Goal: Information Seeking & Learning: Learn about a topic

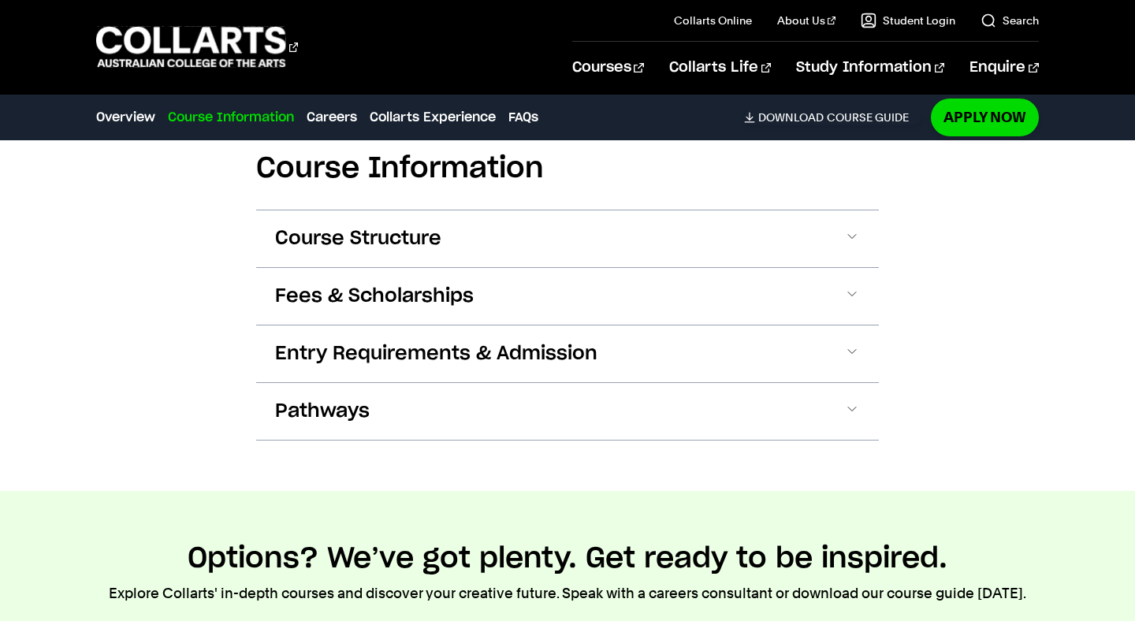
scroll to position [1794, 0]
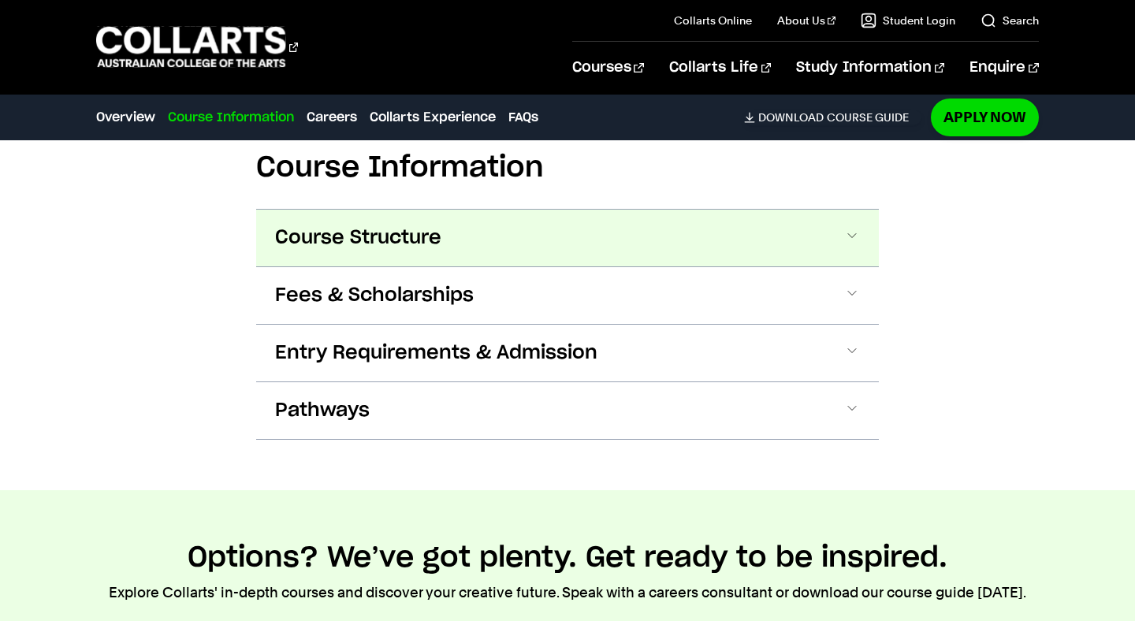
click at [631, 233] on button "Course Structure" at bounding box center [567, 238] width 623 height 57
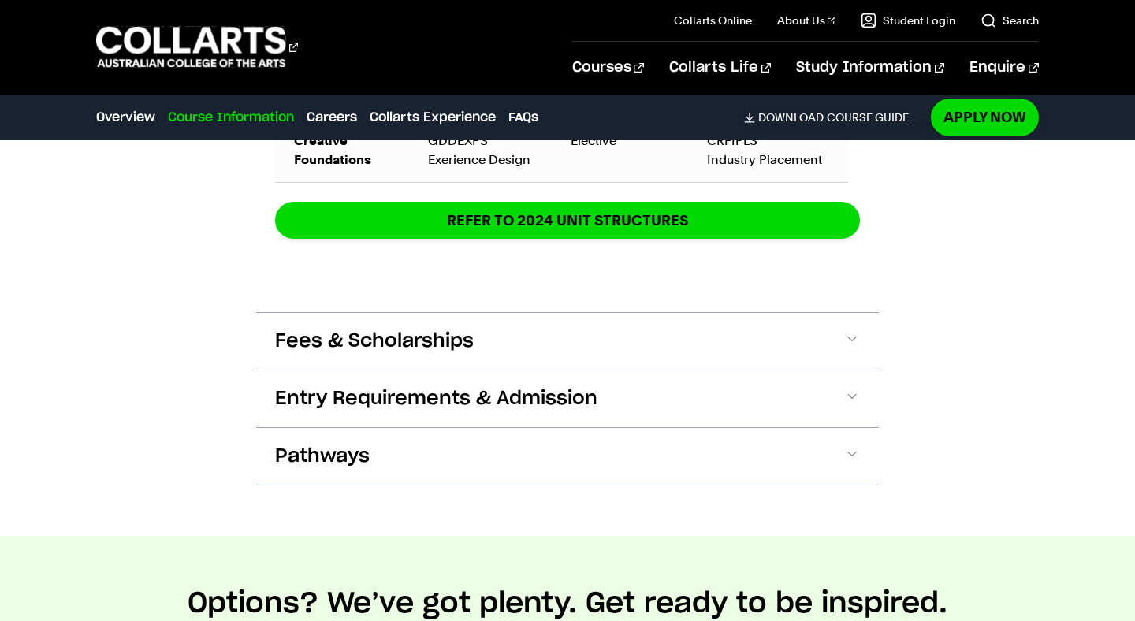
scroll to position [3016, 0]
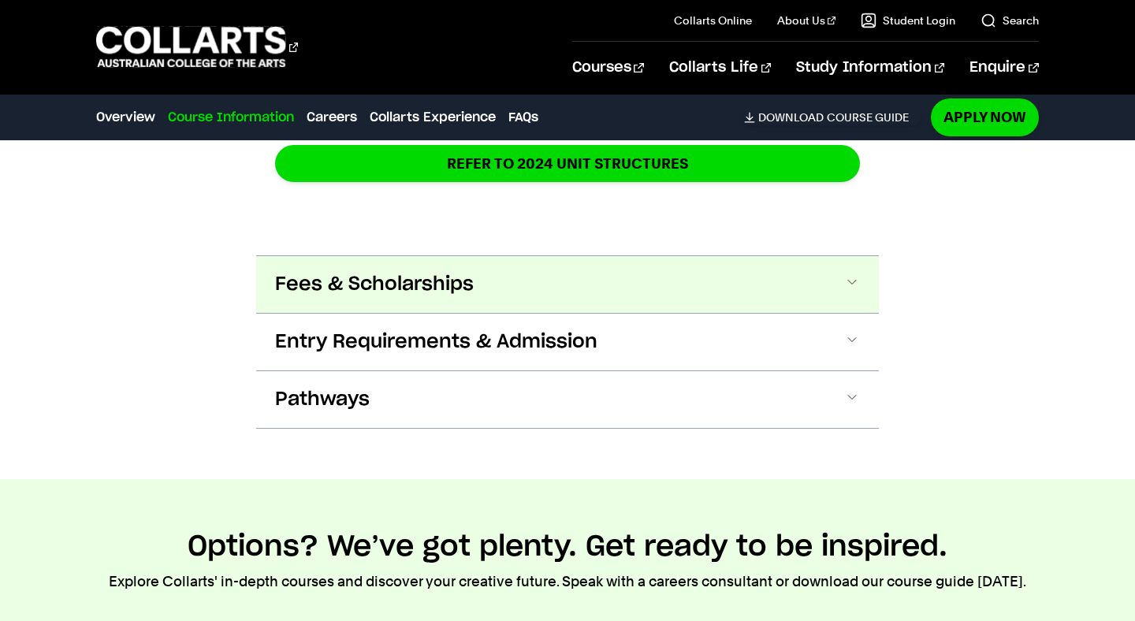
click at [827, 274] on span at bounding box center [852, 284] width 16 height 20
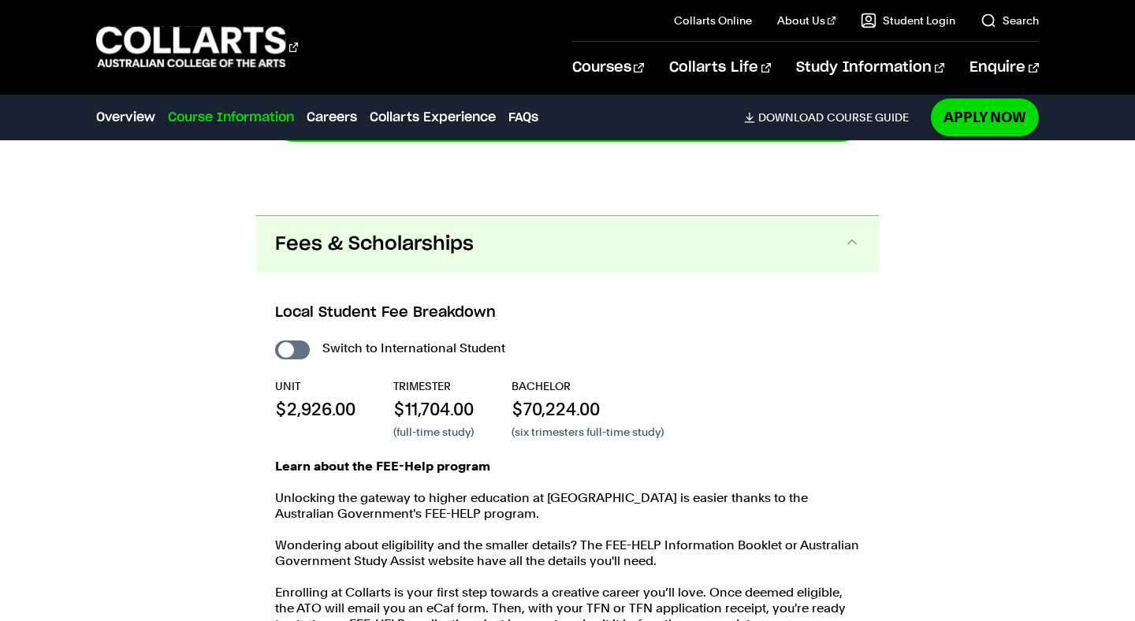
scroll to position [3131, 0]
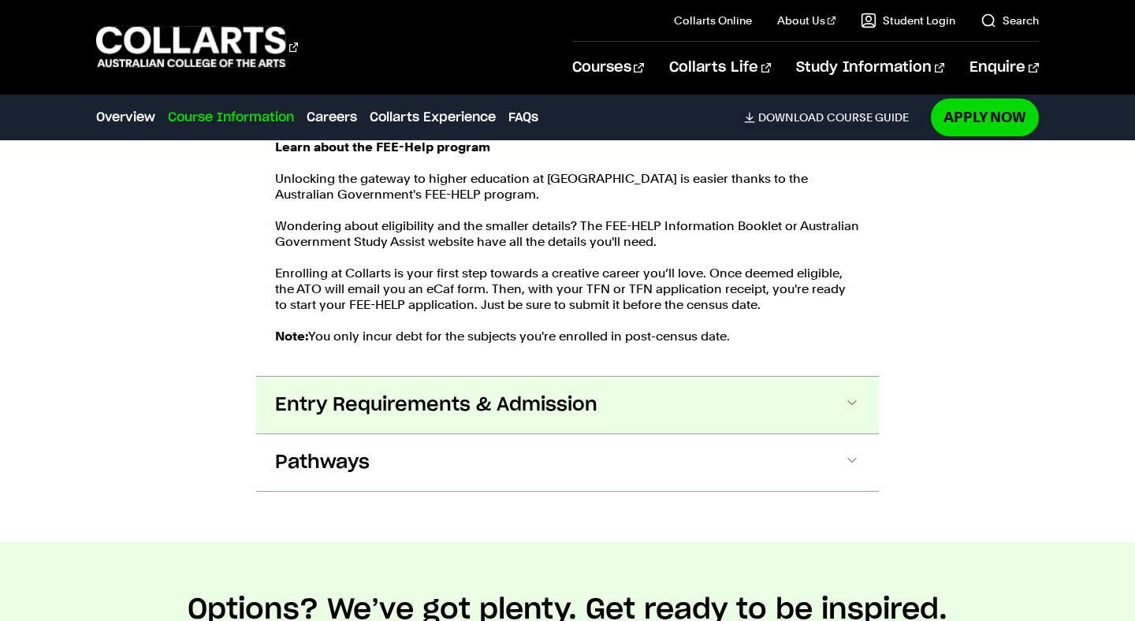
click at [808, 400] on button "Entry Requirements & Admission" at bounding box center [567, 405] width 623 height 57
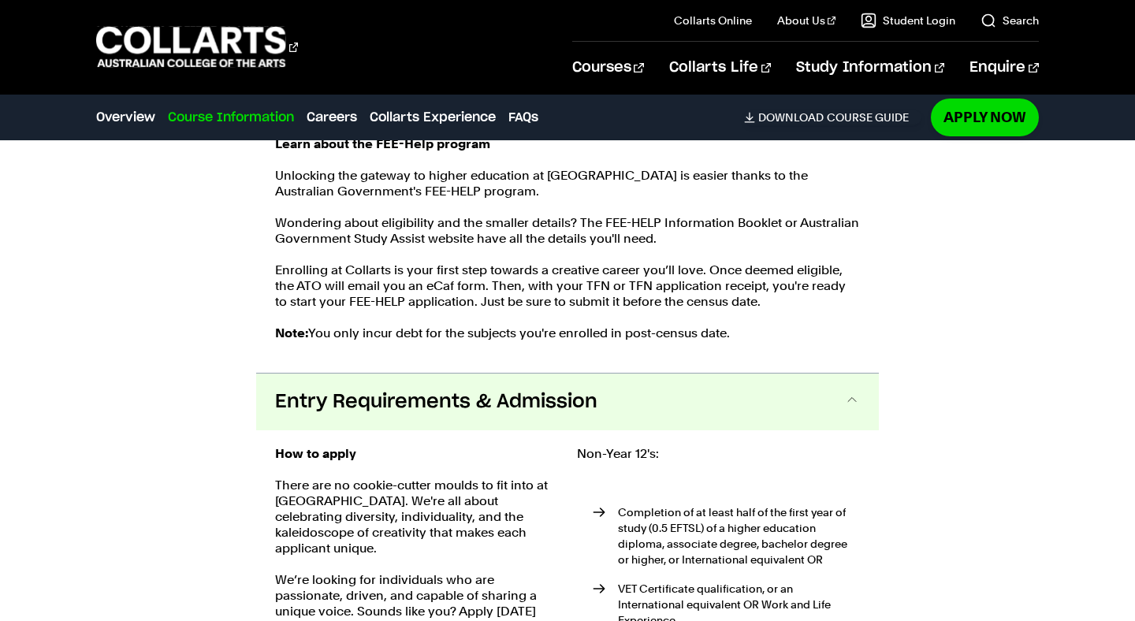
scroll to position [3611, 0]
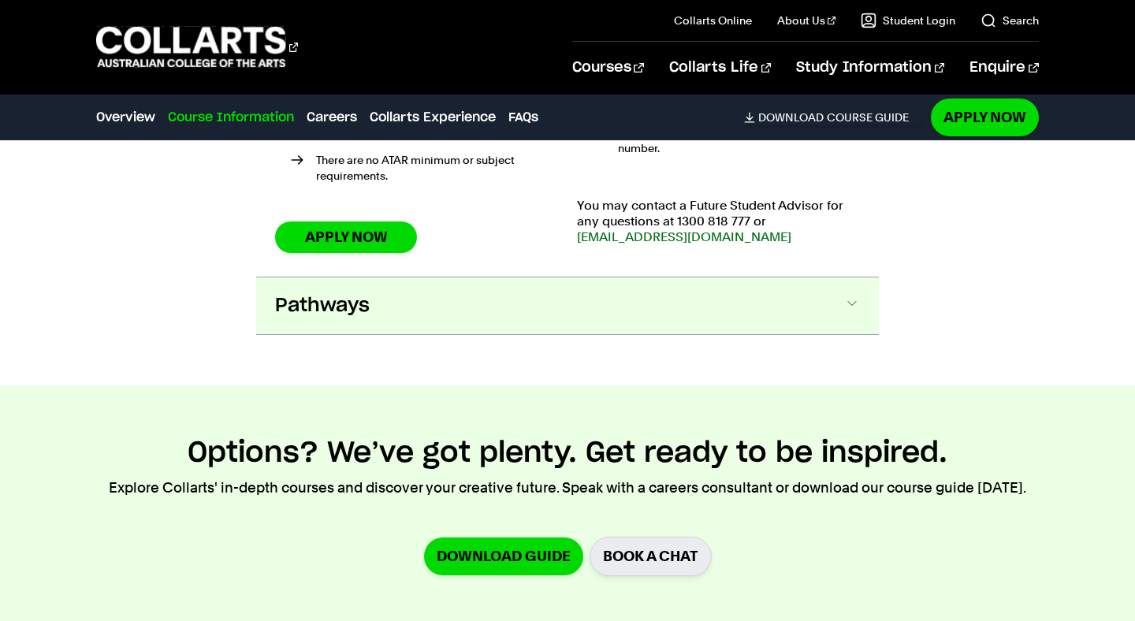
click at [827, 302] on button "Pathways" at bounding box center [567, 306] width 623 height 57
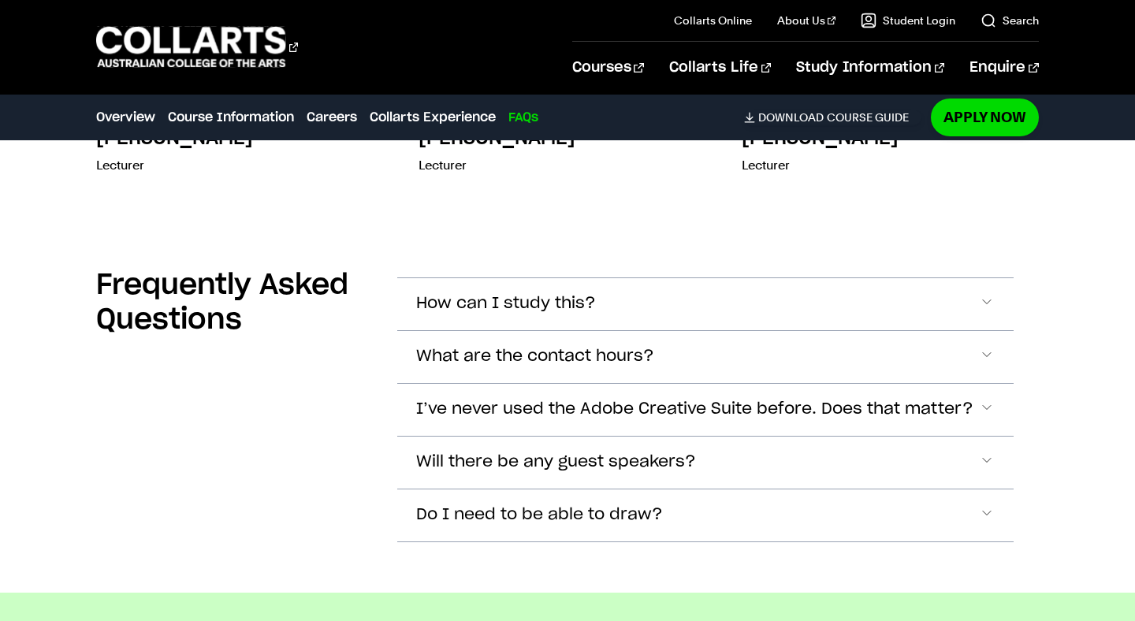
scroll to position [7496, 0]
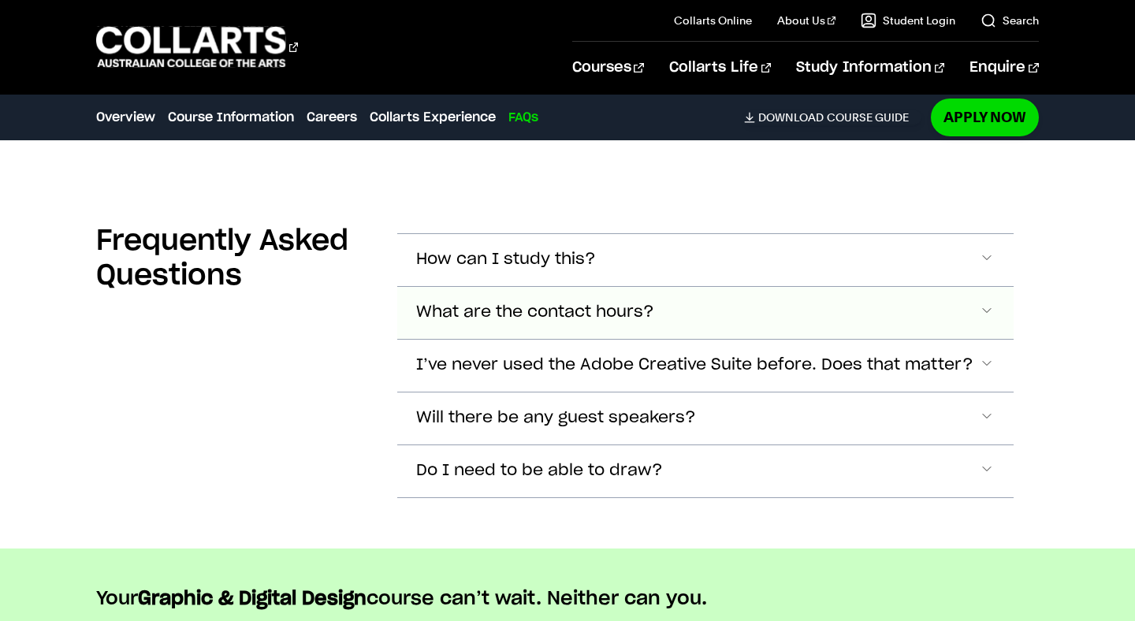
click at [827, 286] on button "What are the contact hours?" at bounding box center [705, 260] width 616 height 52
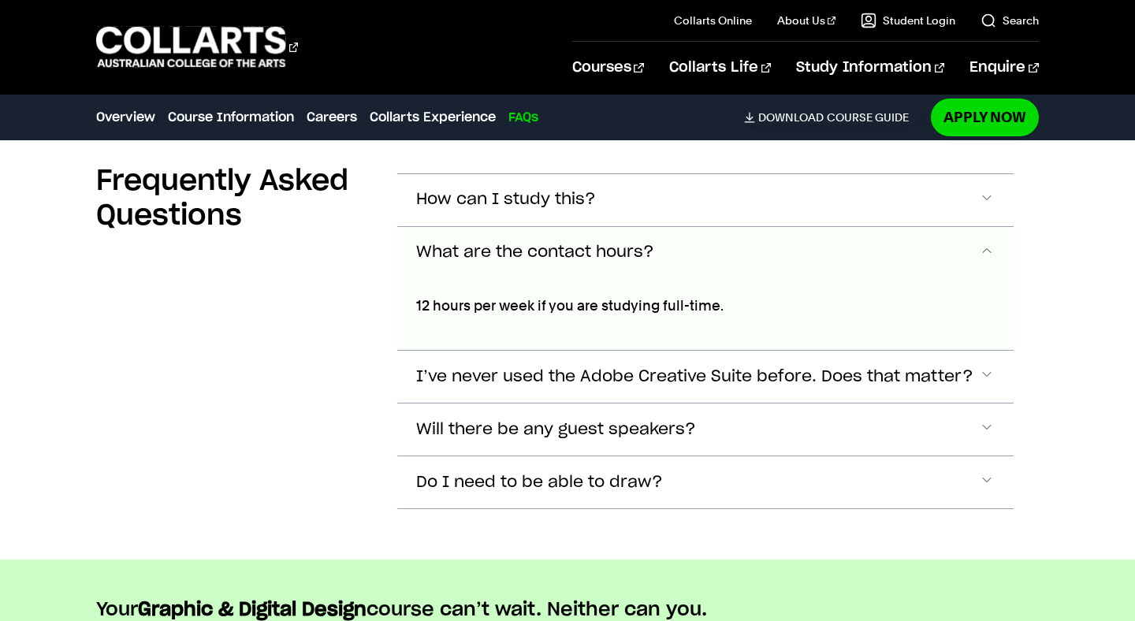
scroll to position [7533, 0]
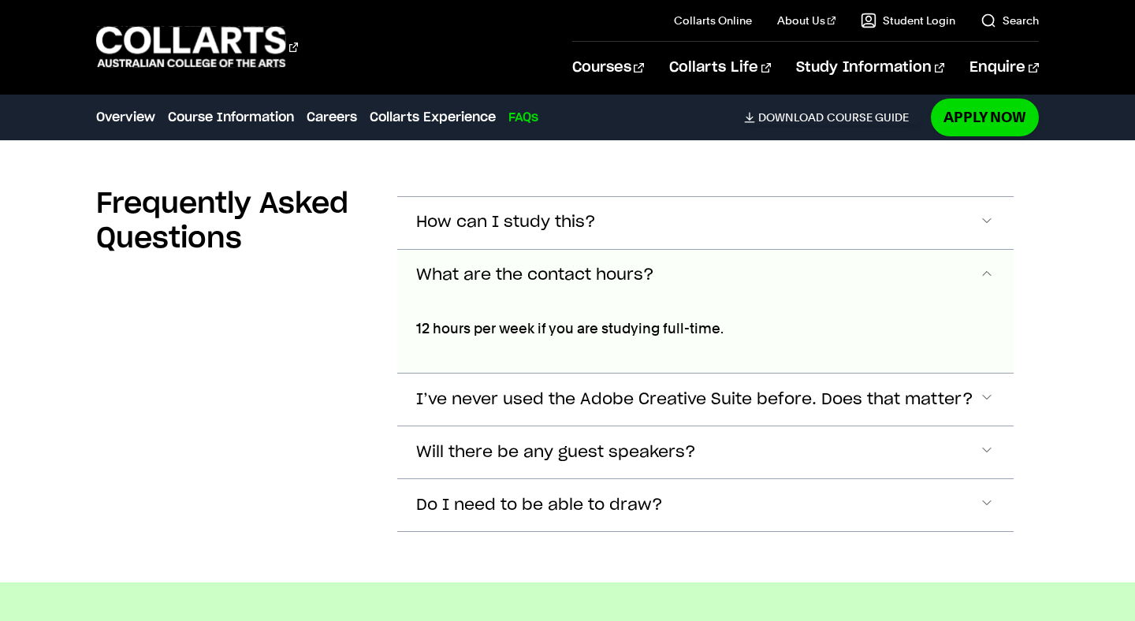
click at [827, 266] on span "Accordion Section" at bounding box center [987, 276] width 16 height 20
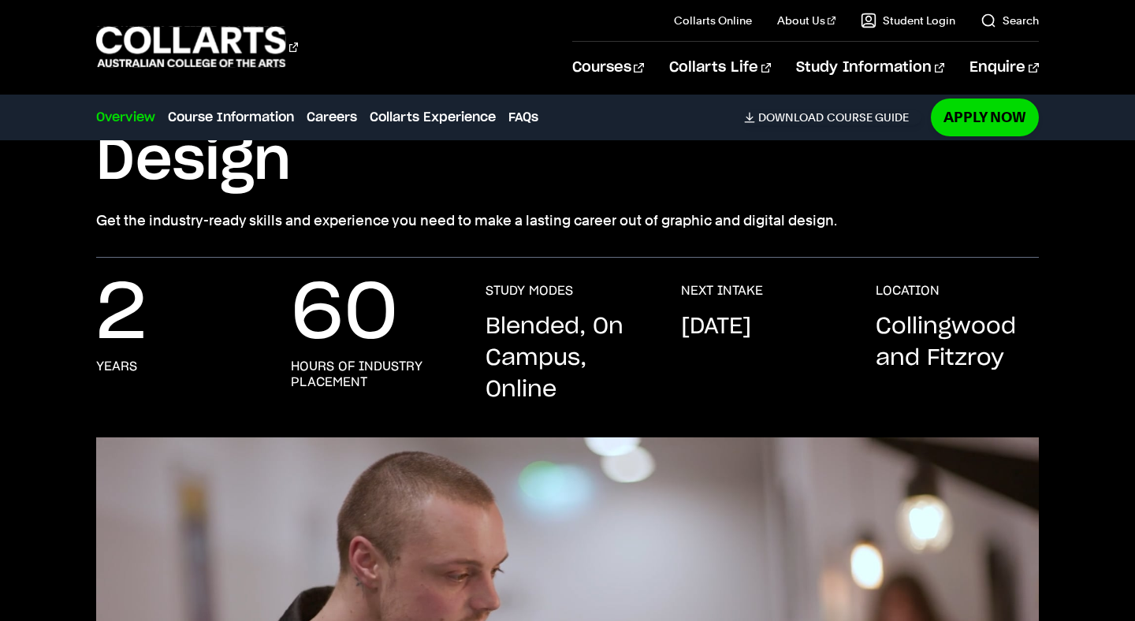
scroll to position [0, 0]
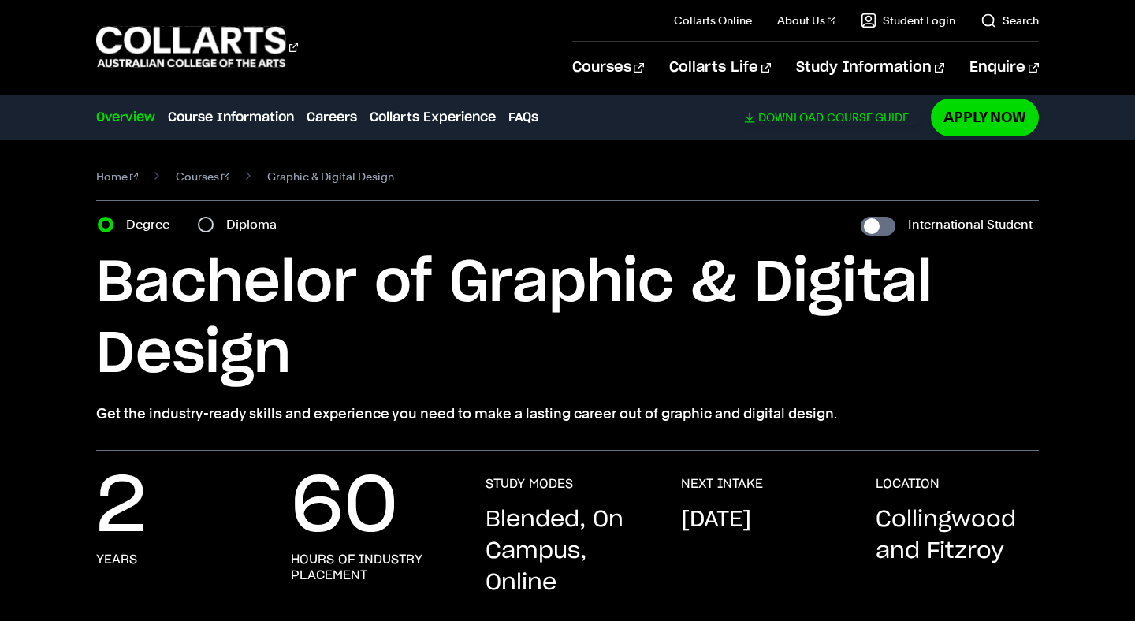
click at [827, 113] on link "Download Course Guide" at bounding box center [832, 117] width 177 height 14
click at [264, 114] on link "Course Information" at bounding box center [231, 117] width 126 height 19
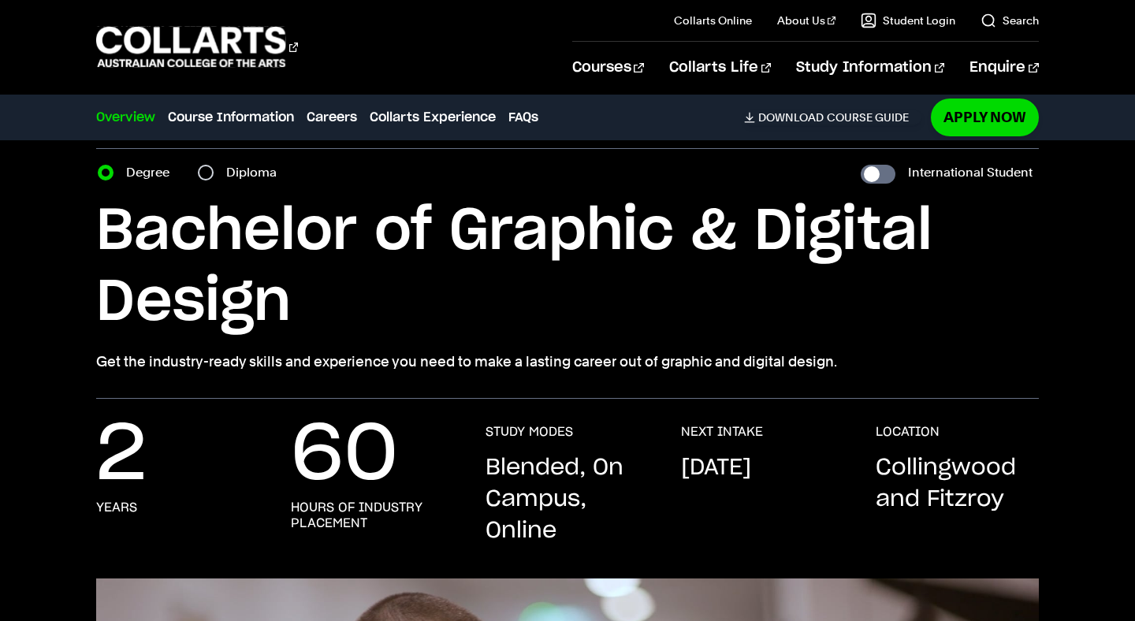
scroll to position [31, 0]
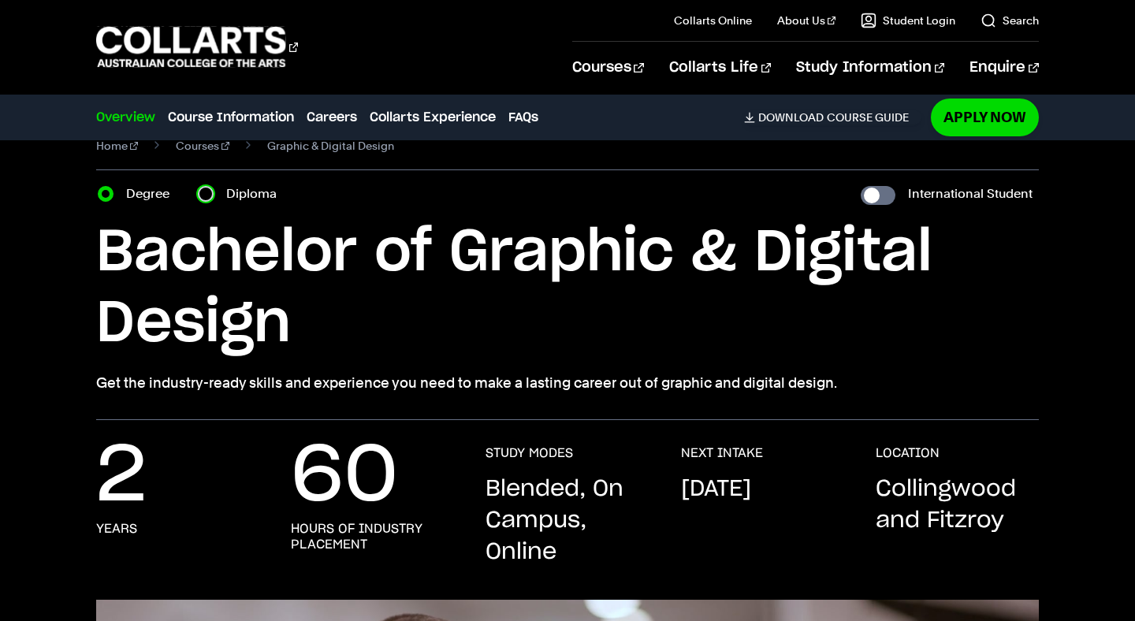
click at [203, 193] on input "Diploma" at bounding box center [206, 194] width 16 height 16
radio input "true"
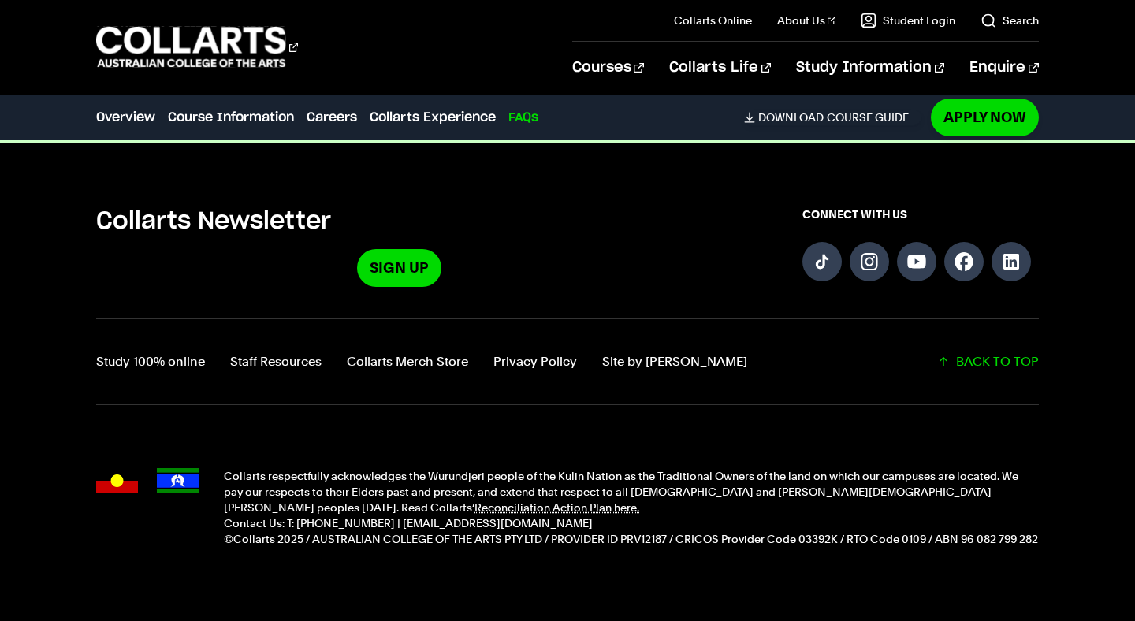
scroll to position [7604, 0]
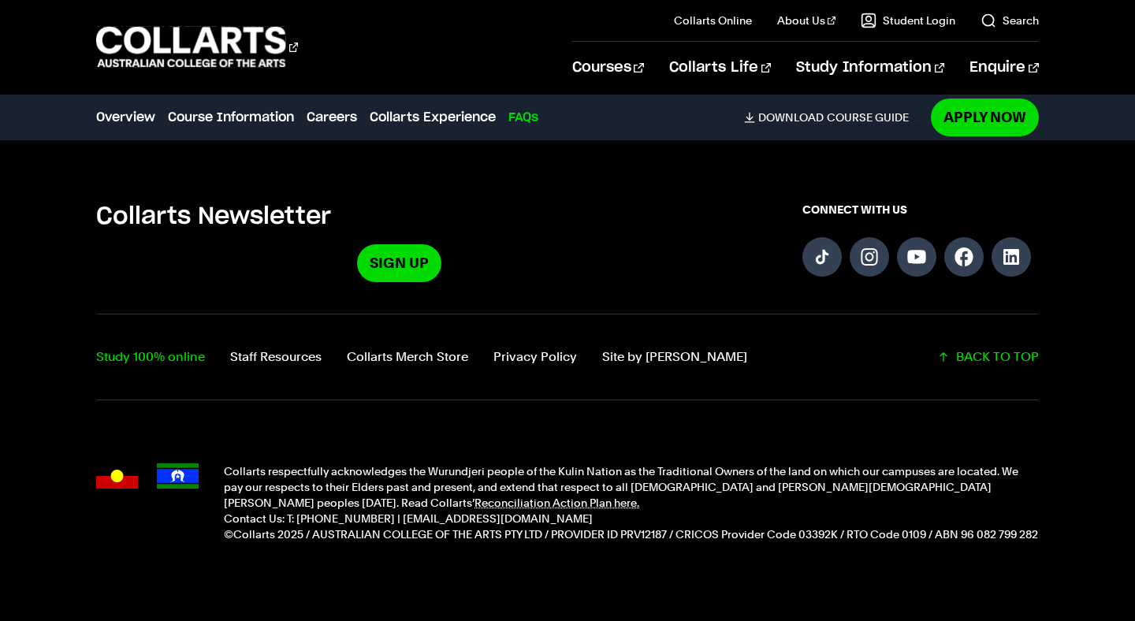
click at [171, 346] on link "Study 100% online" at bounding box center [150, 357] width 109 height 22
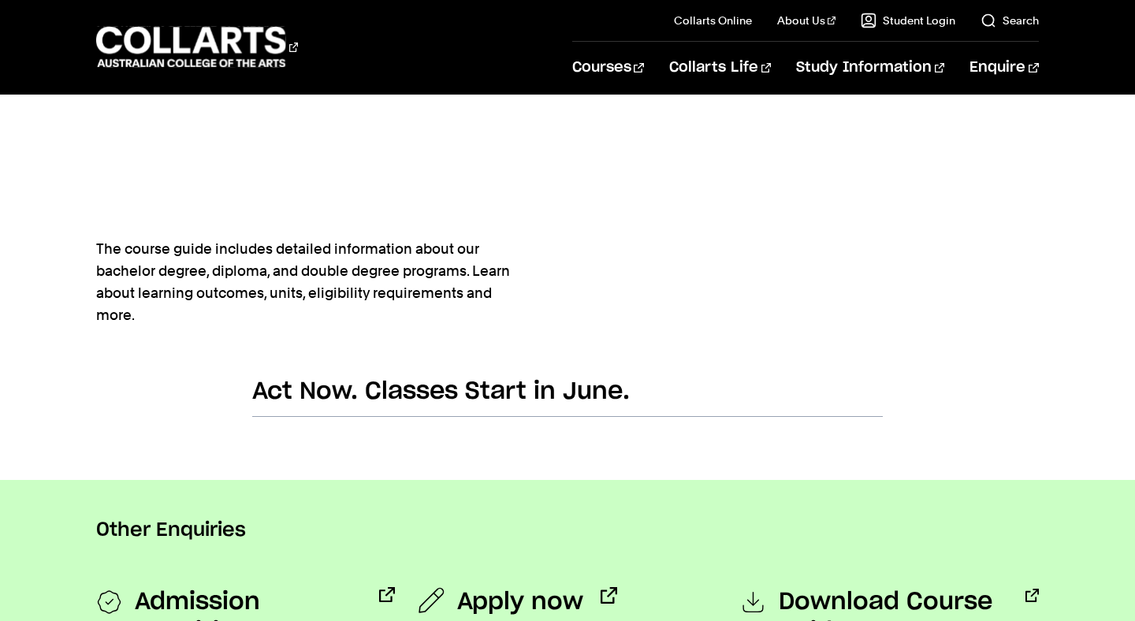
scroll to position [887, 0]
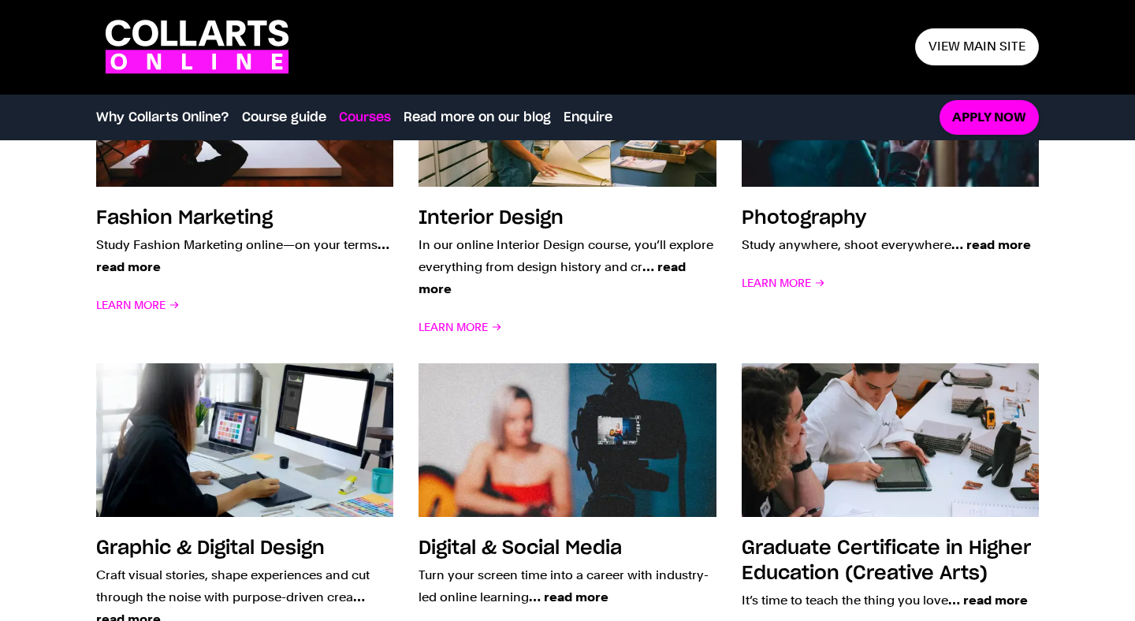
scroll to position [1466, 0]
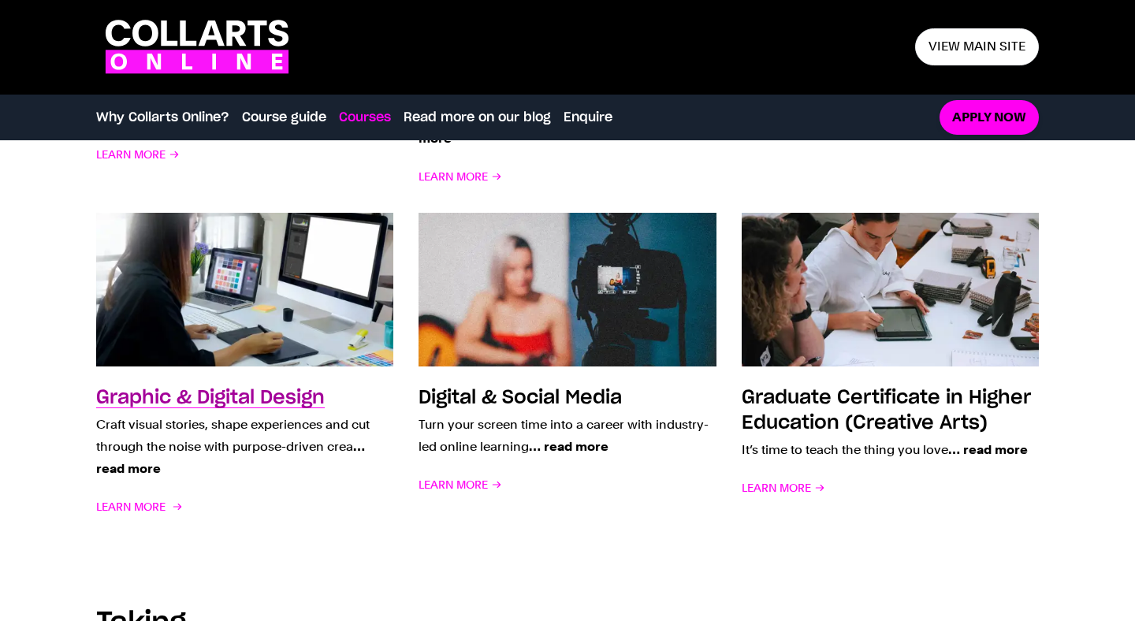
click at [257, 400] on h3 "Graphic & Digital Design" at bounding box center [210, 398] width 229 height 19
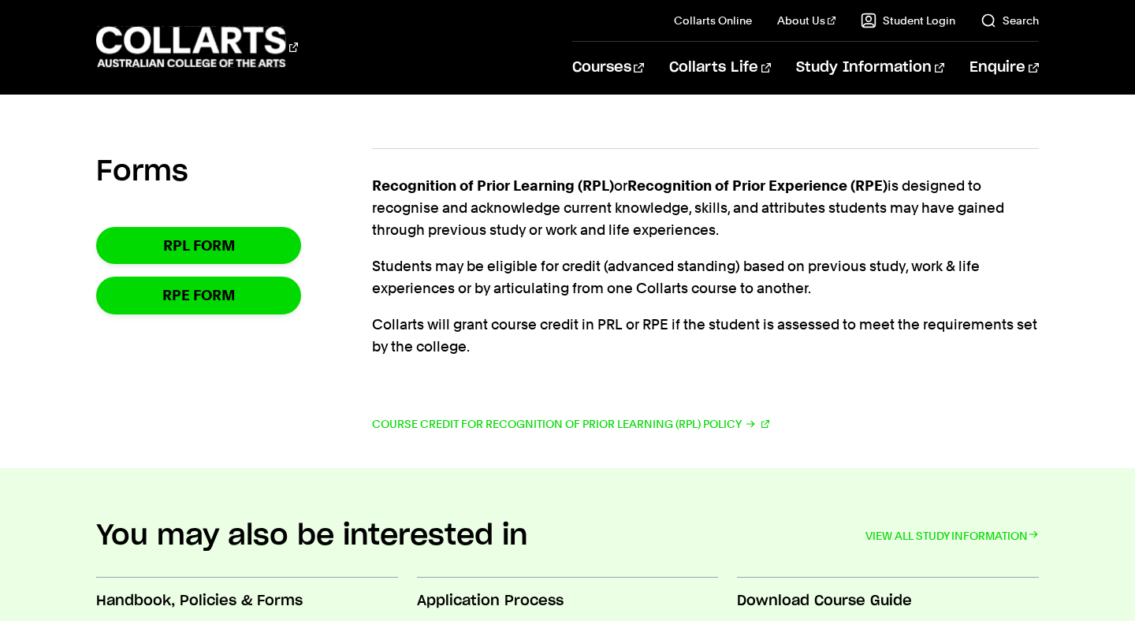
scroll to position [321, 0]
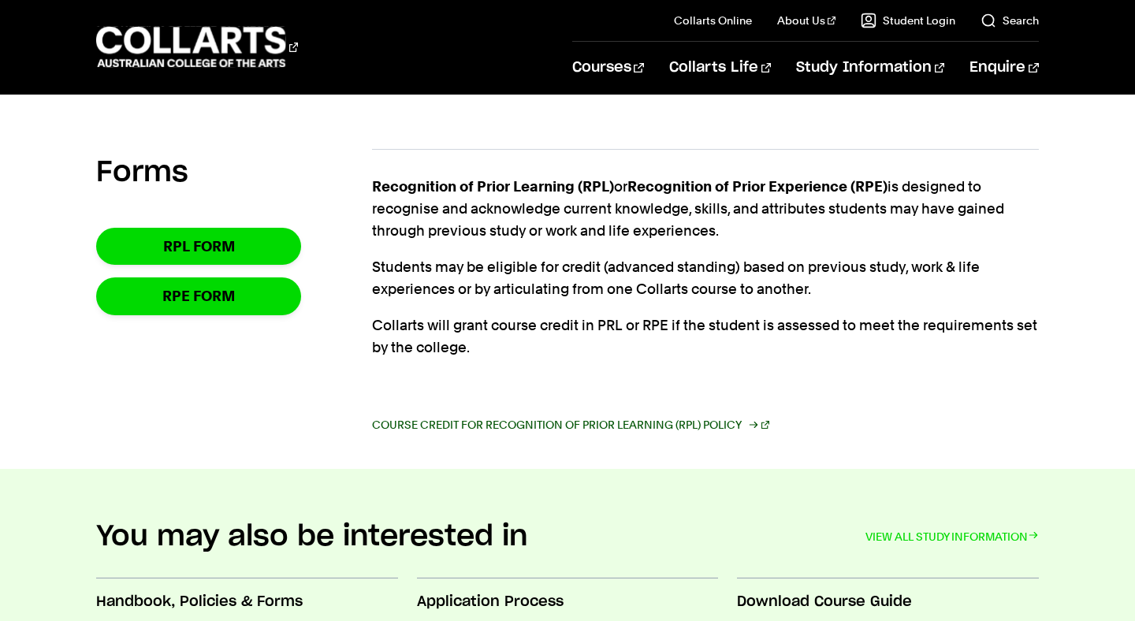
click at [662, 430] on link "Course Credit for Recognition of Prior Learning (RPL) Policy" at bounding box center [570, 425] width 397 height 22
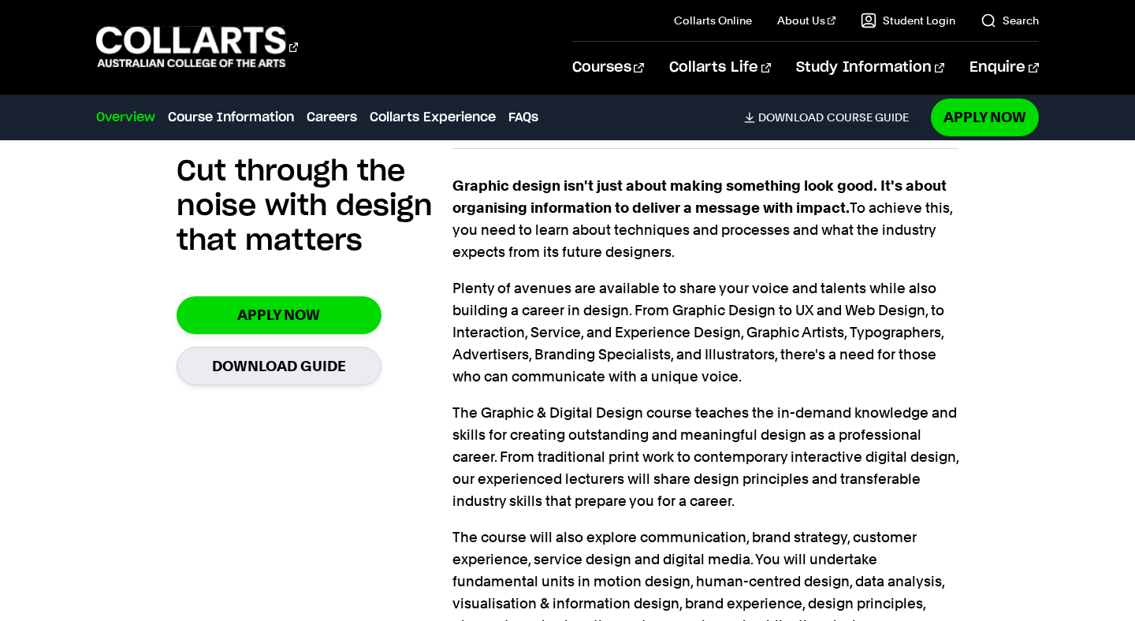
scroll to position [1074, 0]
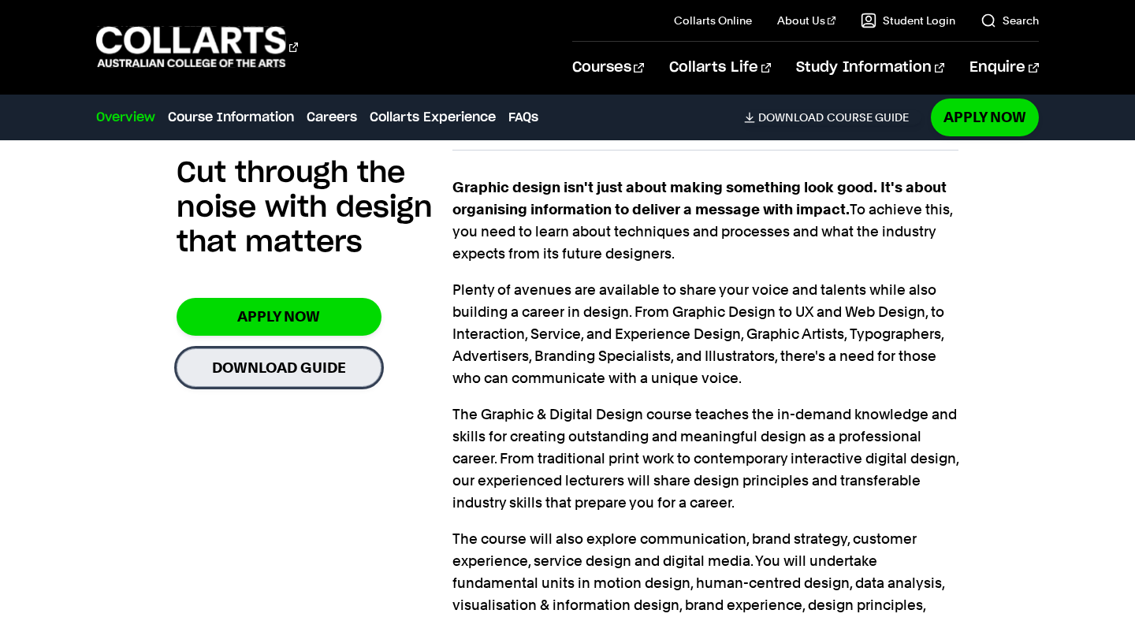
click at [350, 383] on link "Download Guide" at bounding box center [279, 367] width 205 height 39
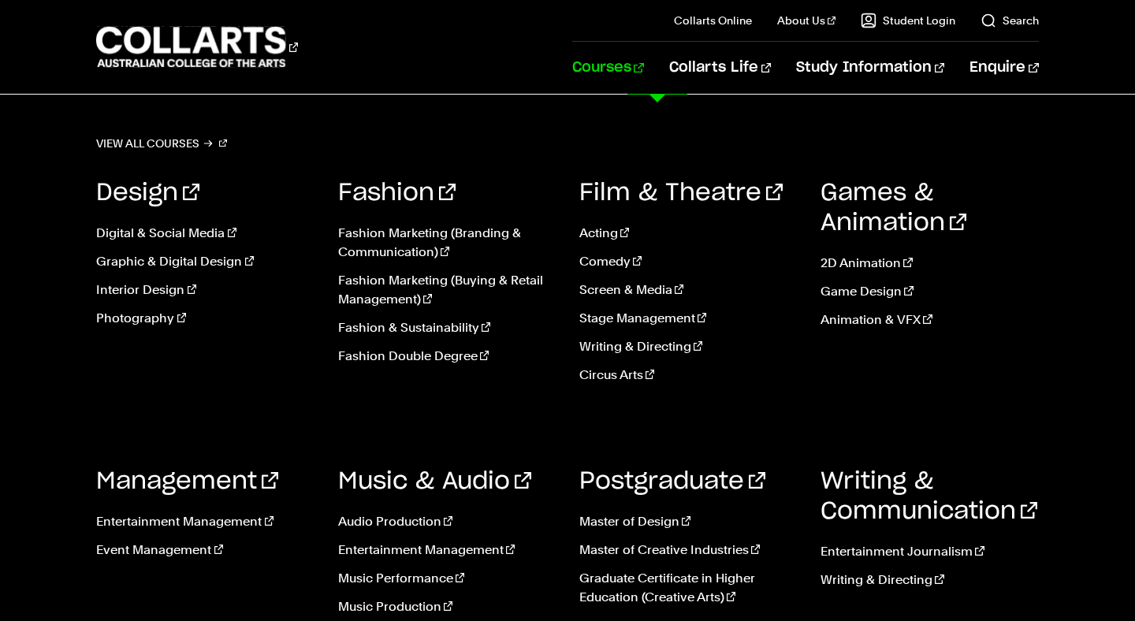
scroll to position [174, 0]
click at [206, 266] on link "Graphic & Digital Design" at bounding box center [205, 261] width 218 height 19
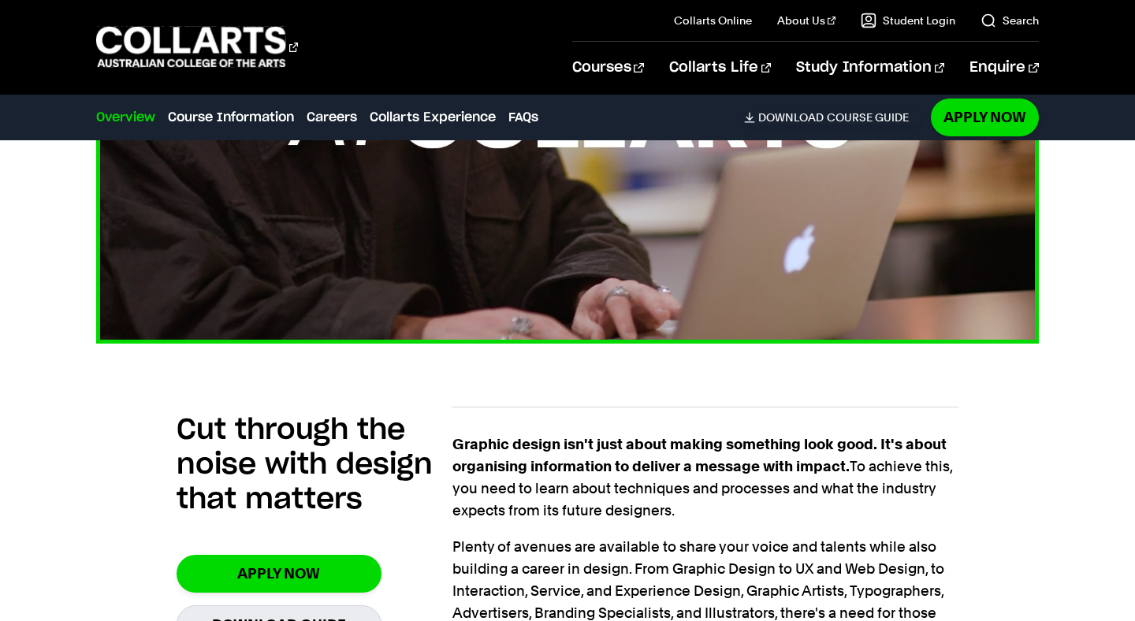
scroll to position [795, 0]
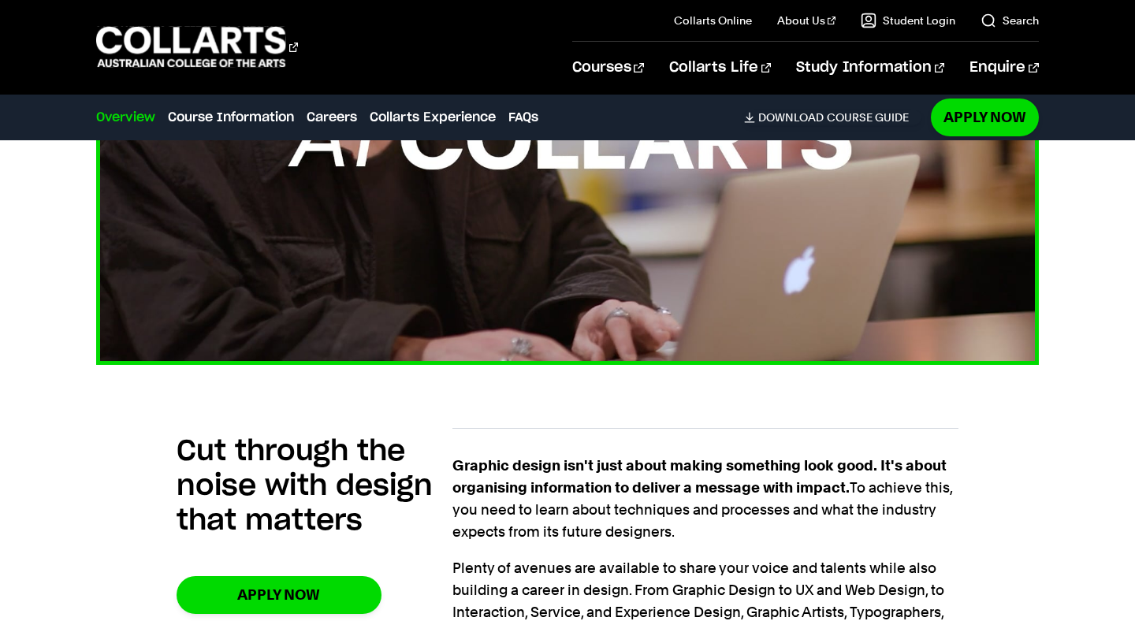
click at [553, 183] on img at bounding box center [568, 99] width 1037 height 583
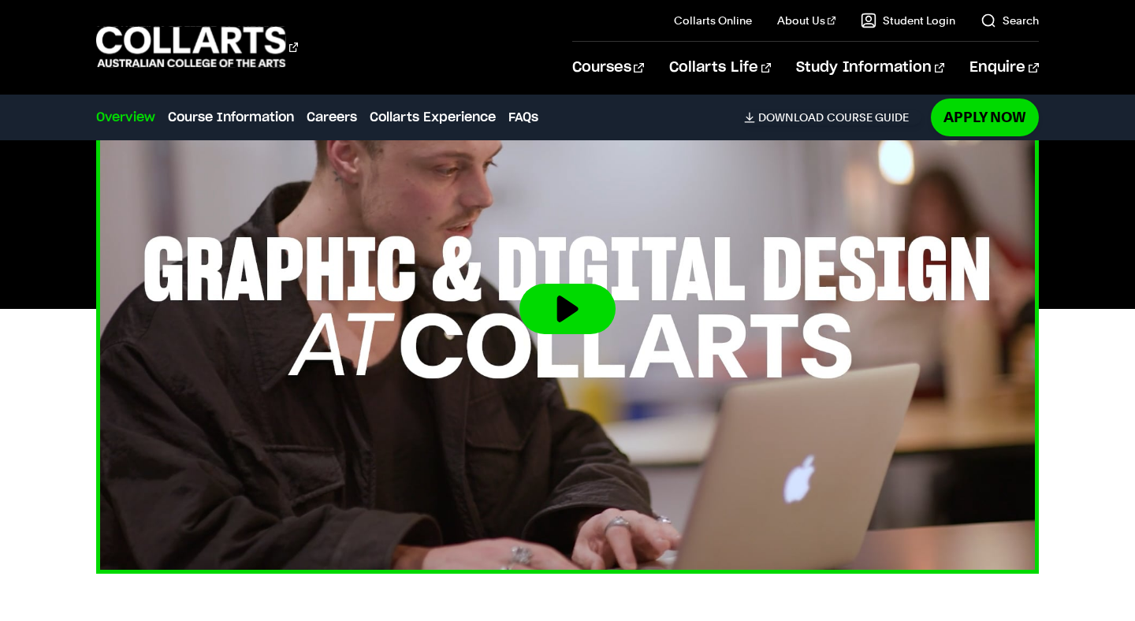
scroll to position [597, 0]
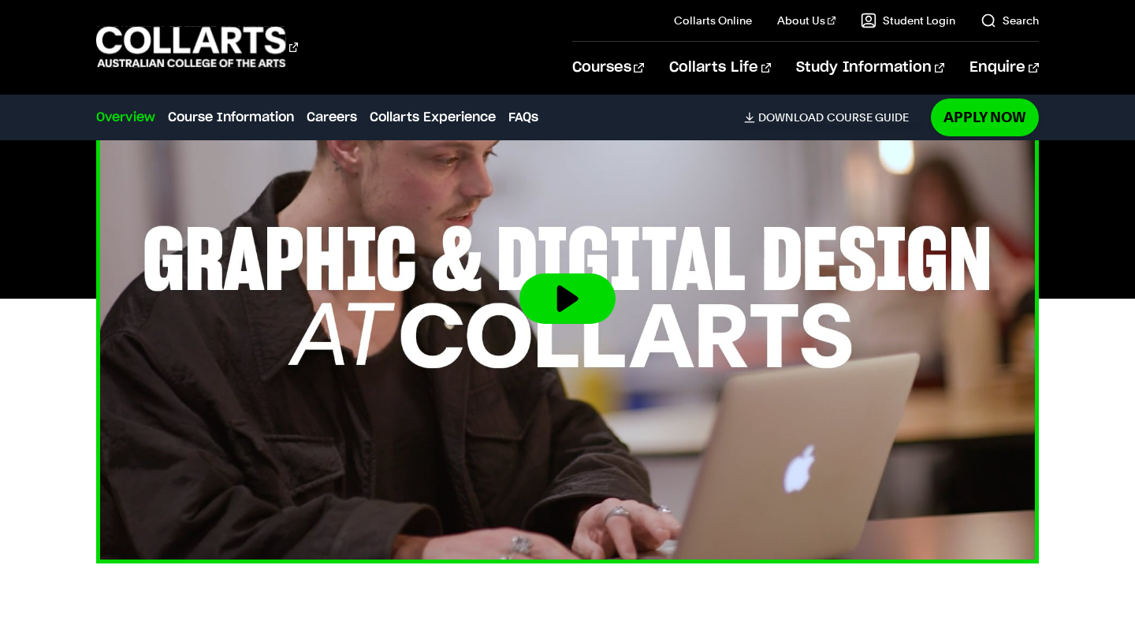
click at [572, 298] on button at bounding box center [568, 299] width 96 height 50
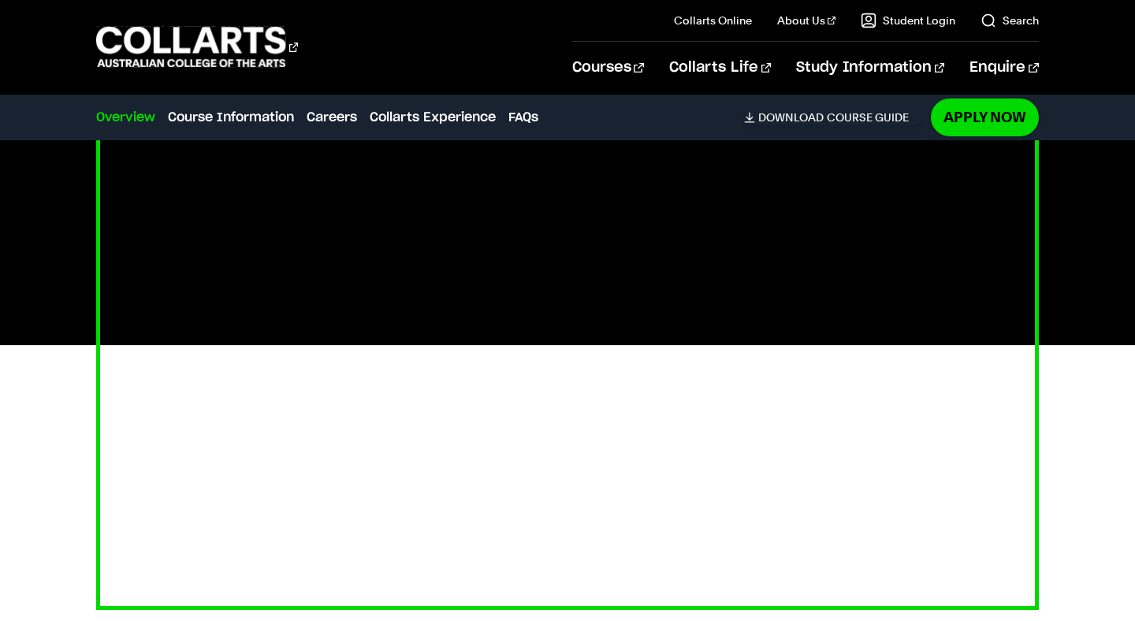
scroll to position [538, 0]
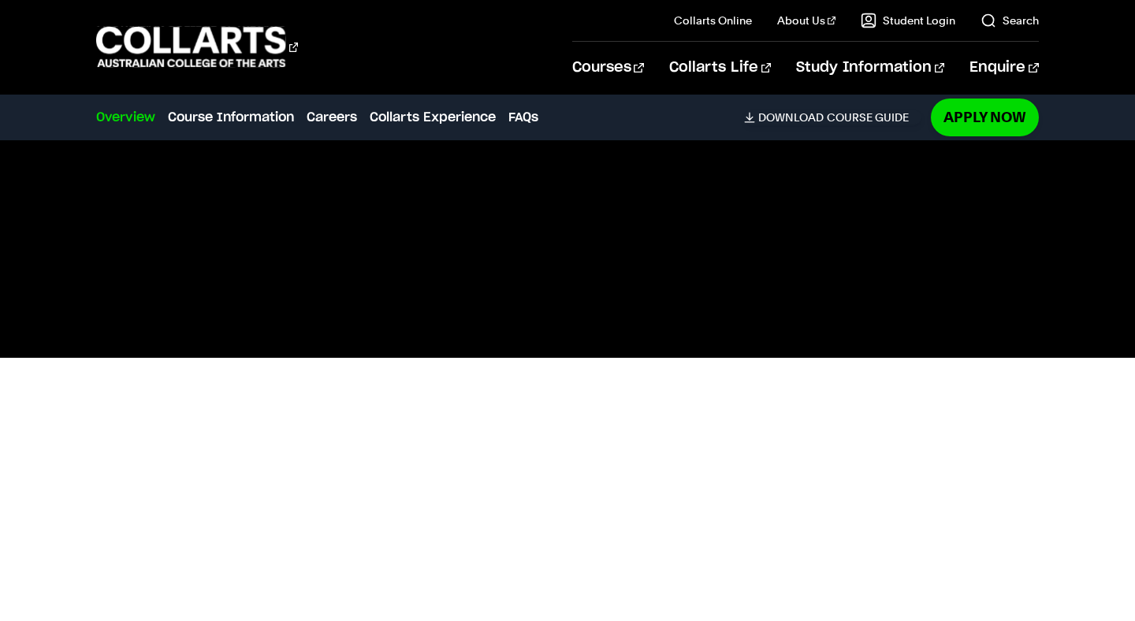
click at [1051, 447] on div at bounding box center [567, 358] width 1135 height 530
click at [1083, 423] on div at bounding box center [567, 358] width 1135 height 530
click at [1082, 422] on div at bounding box center [567, 358] width 1135 height 530
click at [531, 115] on link "FAQs" at bounding box center [524, 117] width 30 height 19
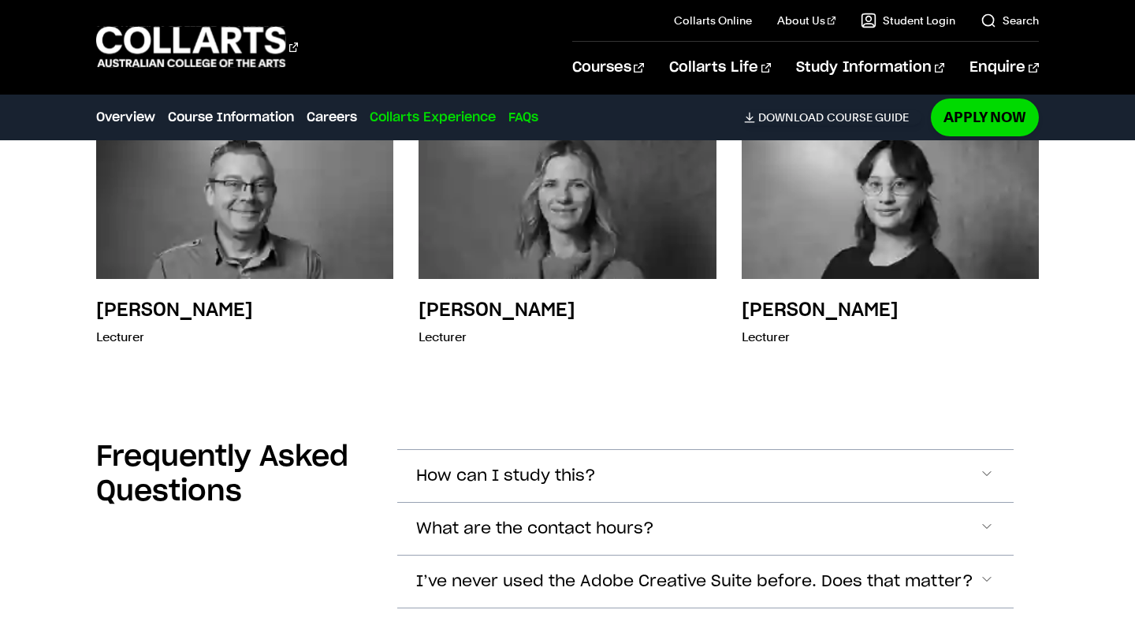
scroll to position [4976, 0]
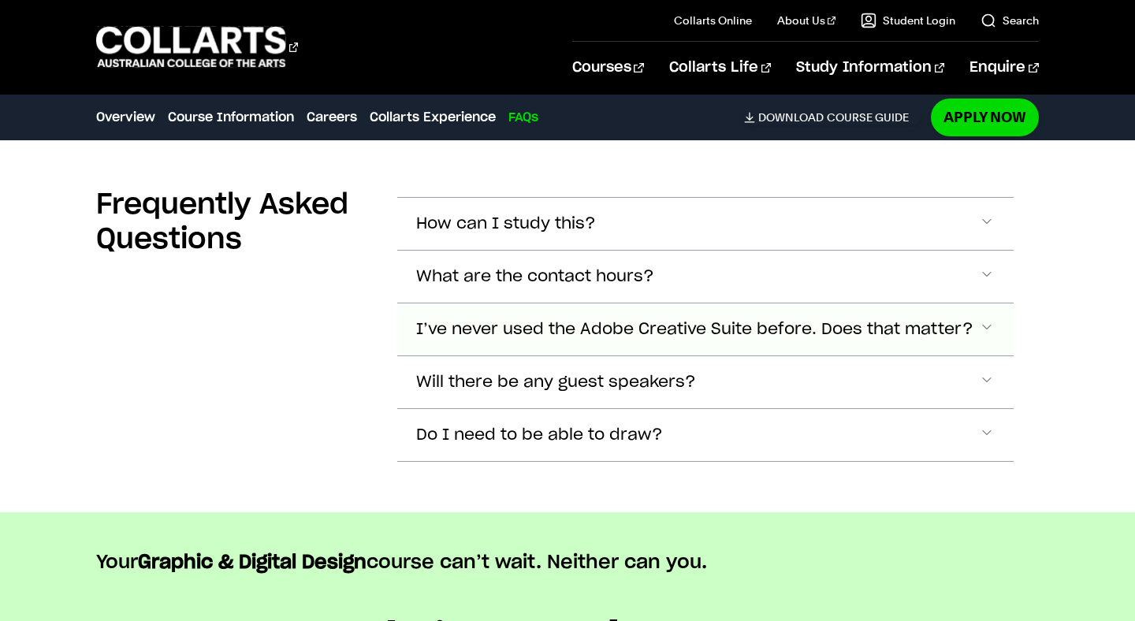
click at [596, 233] on span "I’ve never used the Adobe Creative Suite before. Does that matter?" at bounding box center [506, 224] width 180 height 18
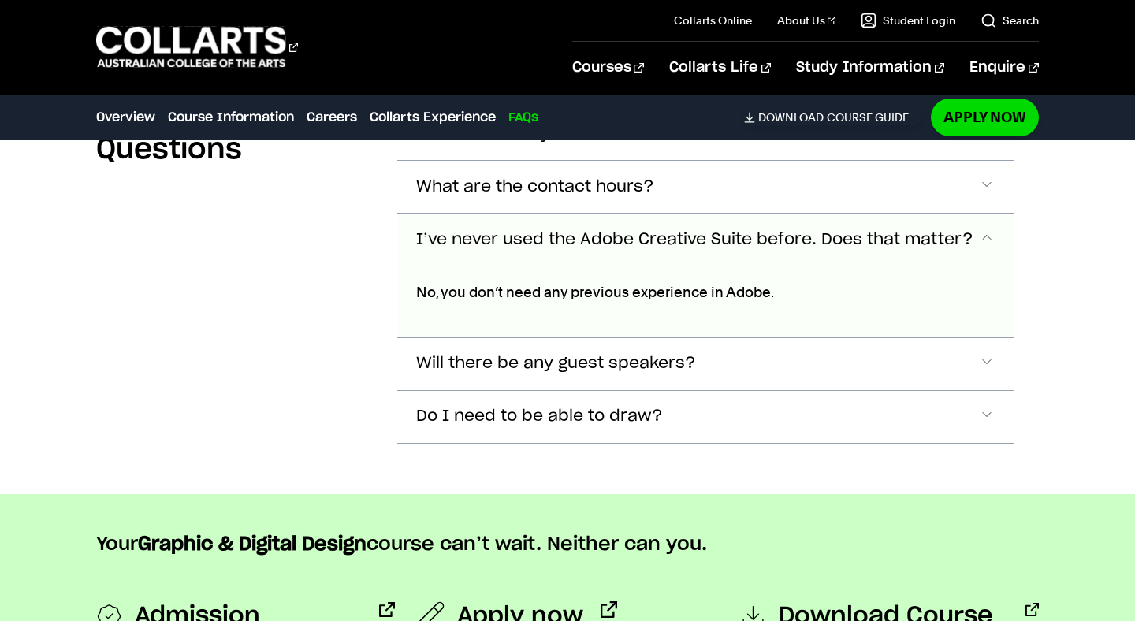
scroll to position [5053, 0]
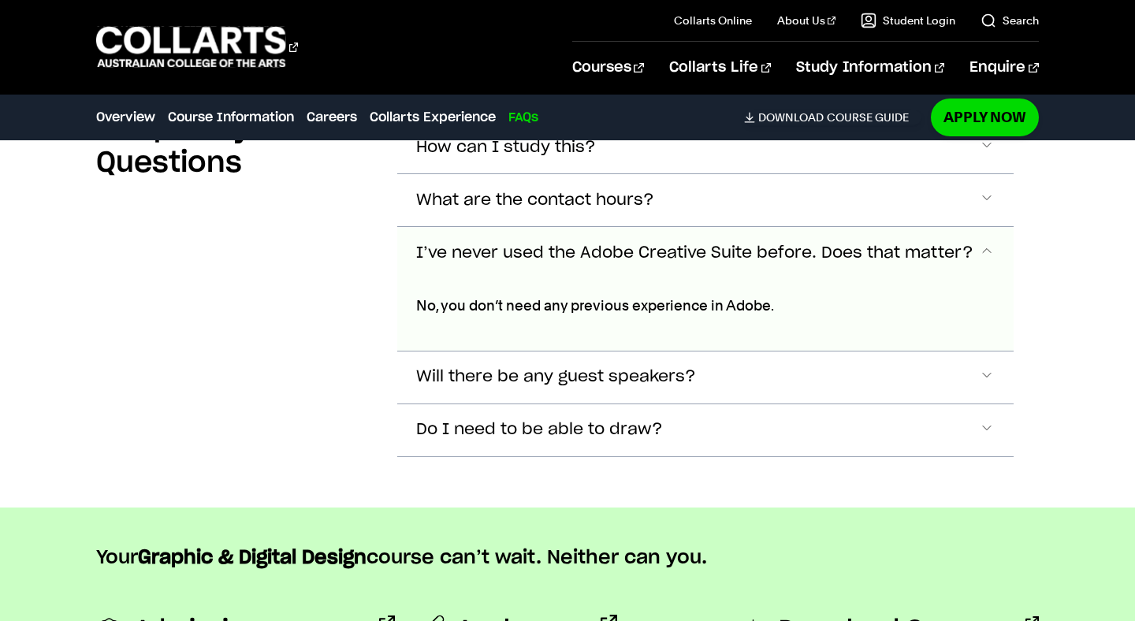
click at [763, 244] on span "I’ve never used the Adobe Creative Suite before. Does that matter?" at bounding box center [694, 253] width 557 height 18
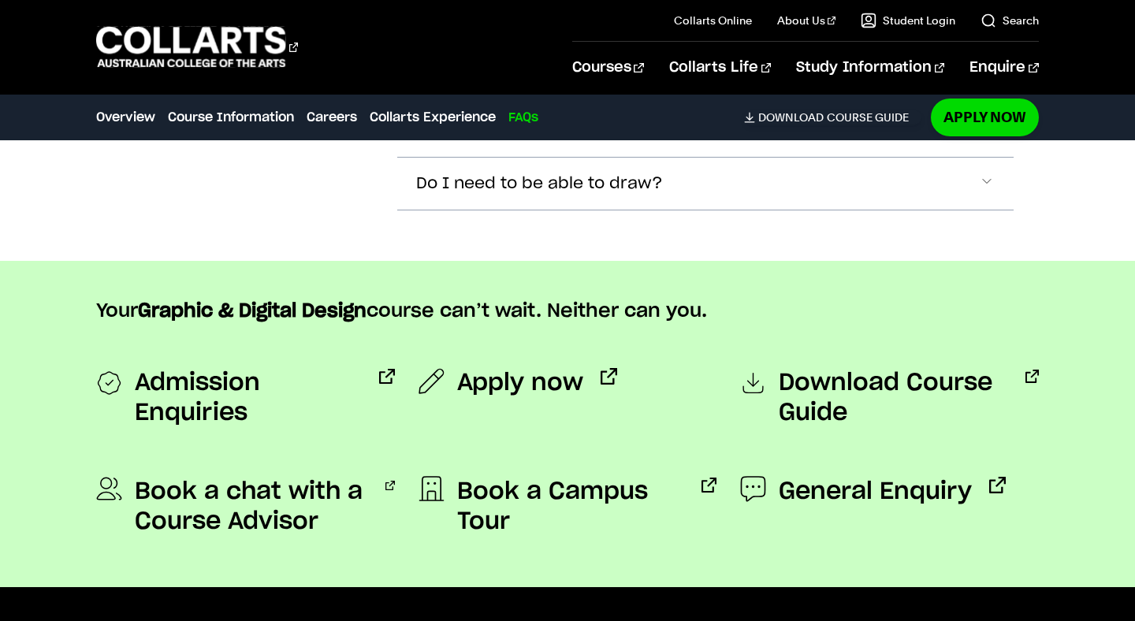
scroll to position [5289, 0]
